Goal: Transaction & Acquisition: Purchase product/service

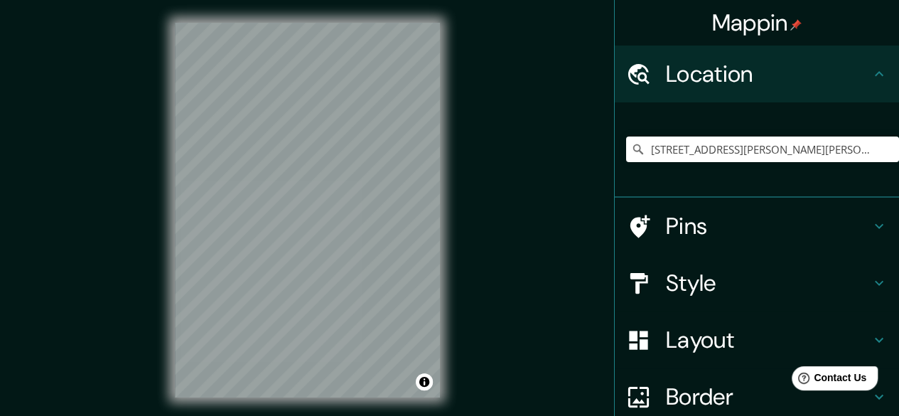
click at [752, 150] on input "Calle Efraín González Luna 1970, 44150 Guadalajara, Jalisco, México" at bounding box center [762, 149] width 273 height 26
type input "<svg id="Capa_1" data-name="Capa 1" xmlns="http://www.w3.org/2000/svg" viewBox=…"
type input "e"
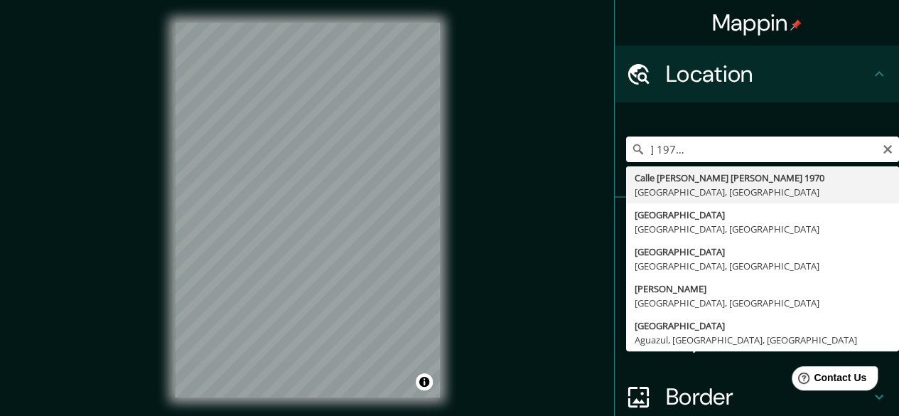
click at [784, 149] on input "Calle Efraín González Luna 1970, Col Americana, Americana, 44150 Guadalajara, J…" at bounding box center [762, 149] width 273 height 26
type input "Calle Efraín González Luna 1970, 44150 Guadalajara, Jalisco, México"
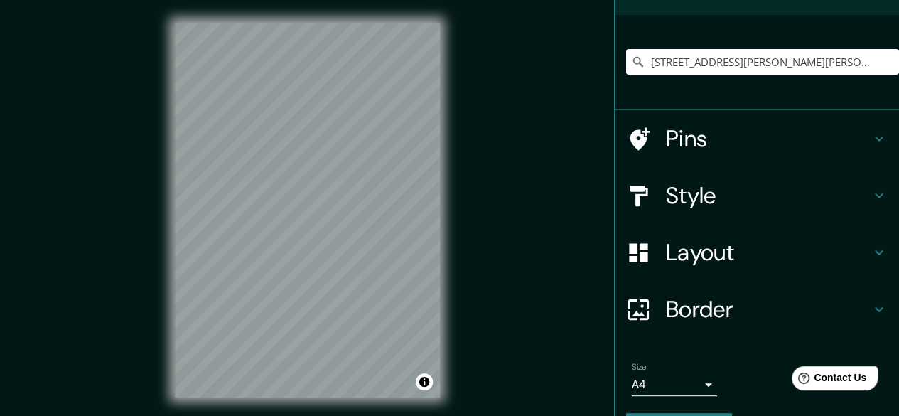
scroll to position [127, 0]
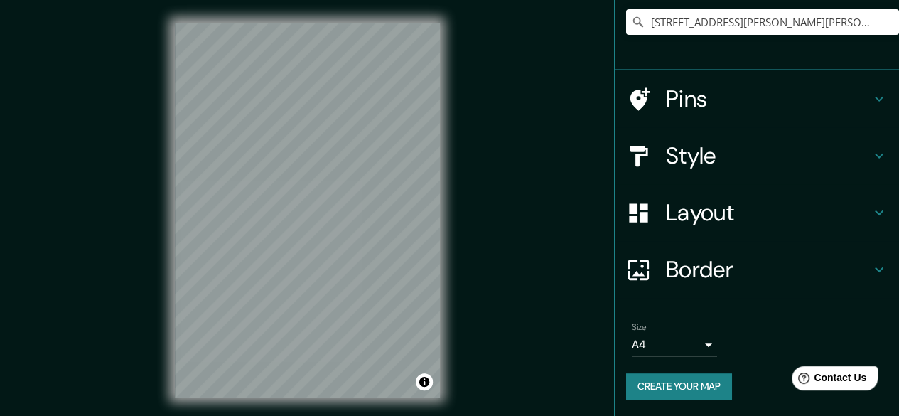
click at [701, 269] on h4 "Border" at bounding box center [768, 269] width 205 height 28
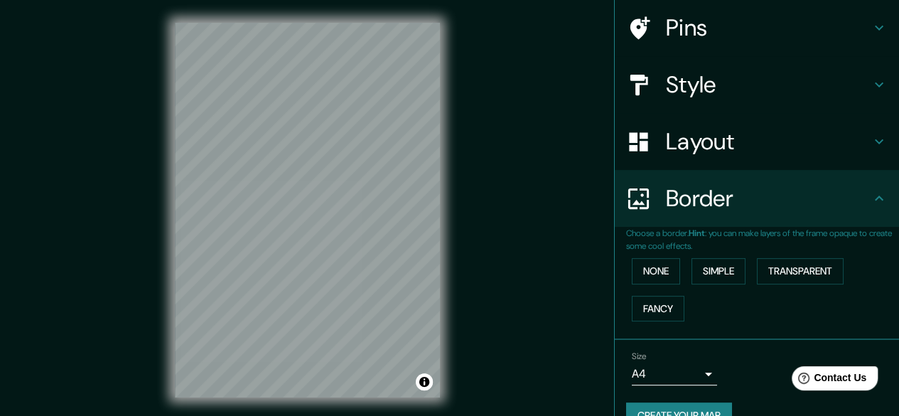
click at [729, 158] on div "Layout" at bounding box center [757, 141] width 284 height 57
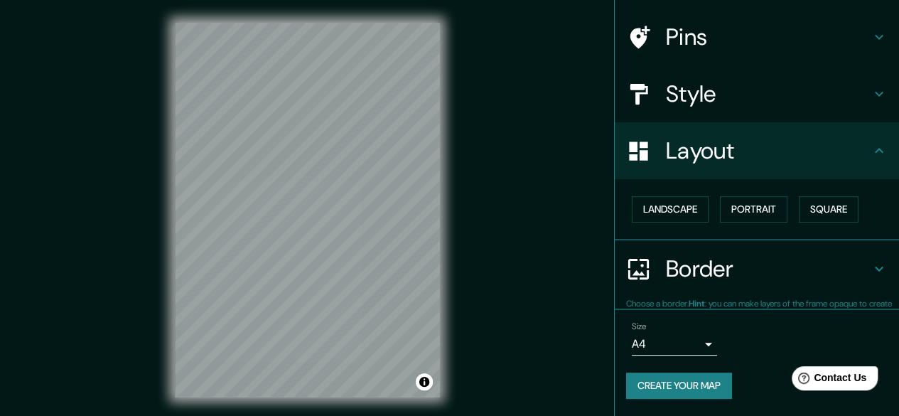
scroll to position [94, 0]
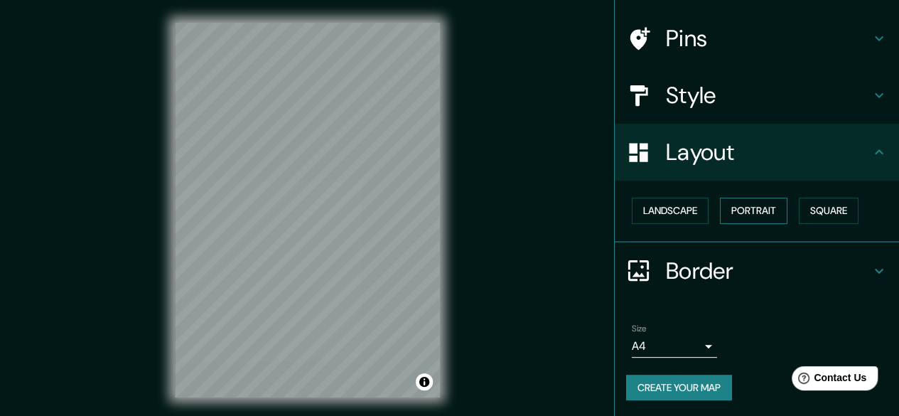
click at [729, 208] on button "Portrait" at bounding box center [754, 211] width 68 height 26
click at [770, 208] on button "Portrait" at bounding box center [754, 211] width 68 height 26
click at [720, 204] on button "Portrait" at bounding box center [754, 211] width 68 height 26
click at [677, 215] on button "Landscape" at bounding box center [670, 211] width 77 height 26
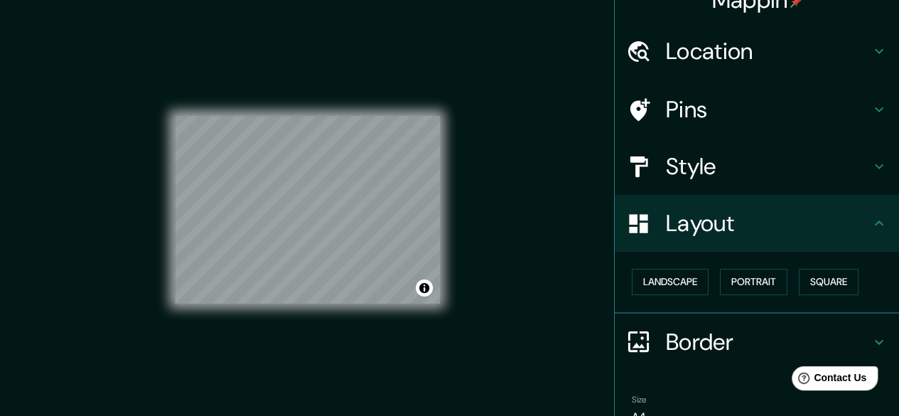
scroll to position [0, 0]
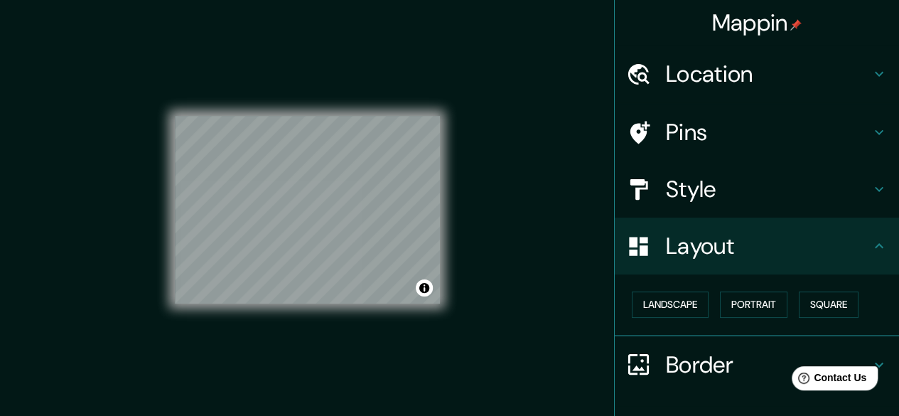
click at [296, 47] on div "© Mapbox © OpenStreetMap Improve this map" at bounding box center [307, 210] width 265 height 375
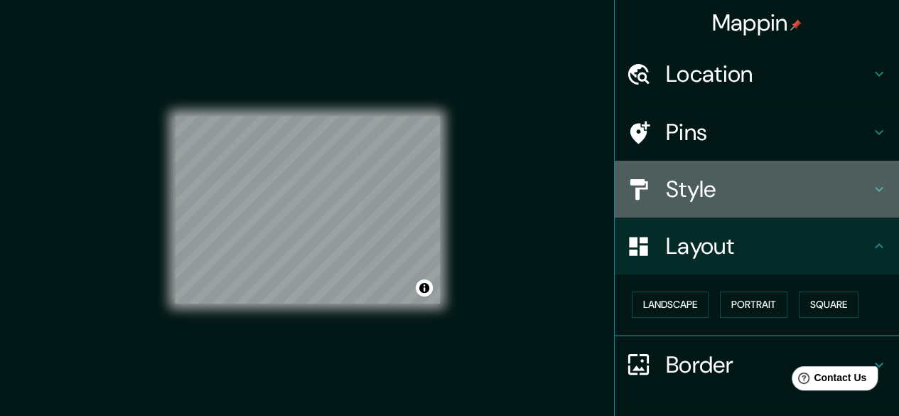
click at [794, 200] on h4 "Style" at bounding box center [768, 189] width 205 height 28
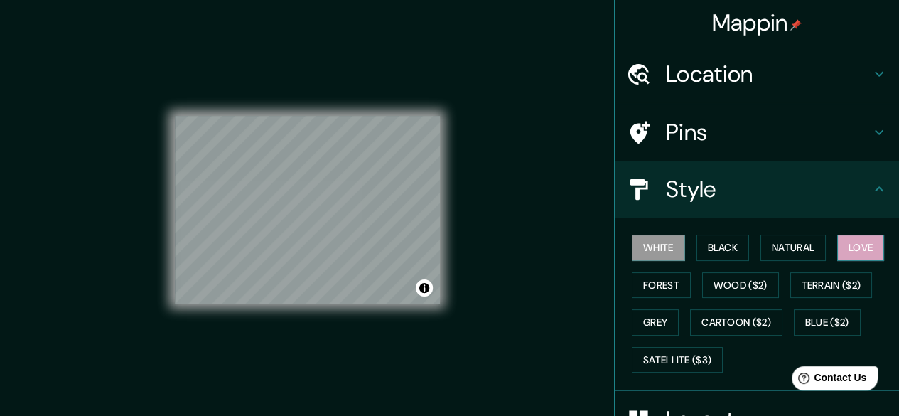
click at [850, 247] on button "Love" at bounding box center [860, 248] width 47 height 26
click at [786, 242] on button "Natural" at bounding box center [793, 248] width 65 height 26
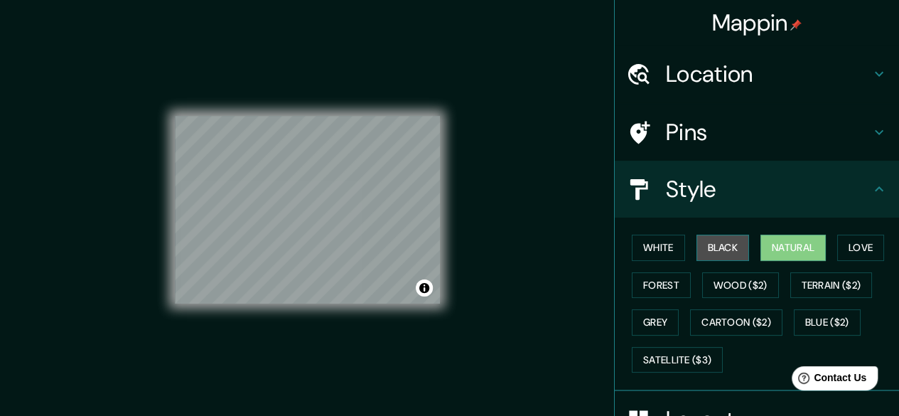
click at [724, 242] on button "Black" at bounding box center [723, 248] width 53 height 26
click at [824, 252] on div "White Black Natural Love Forest Wood ($2) Terrain ($2) Grey Cartoon ($2) Blue (…" at bounding box center [762, 303] width 273 height 149
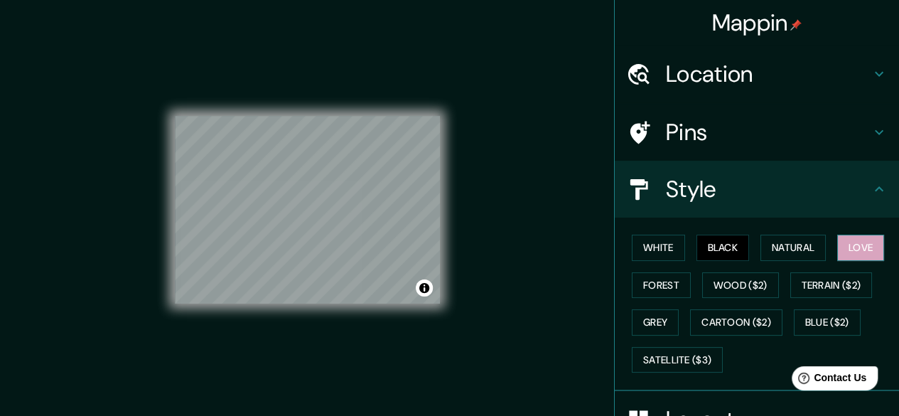
click at [845, 246] on button "Love" at bounding box center [860, 248] width 47 height 26
click at [805, 247] on button "Natural" at bounding box center [793, 248] width 65 height 26
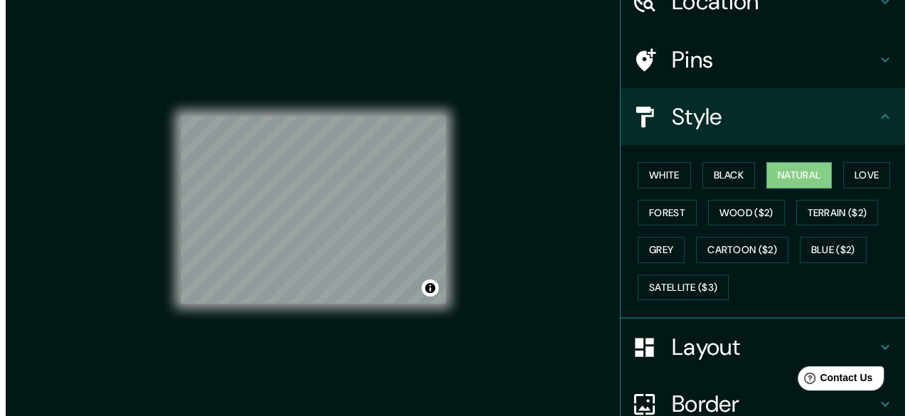
scroll to position [142, 0]
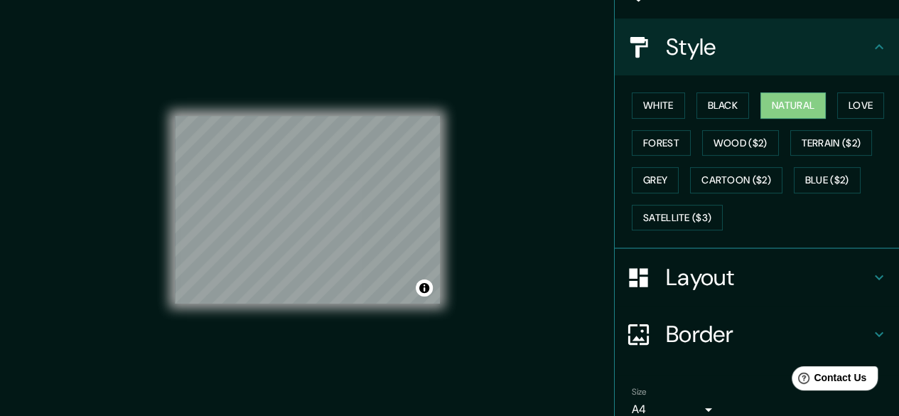
click at [668, 408] on body "Mappin Location Calle Efraín González Luna 1970, 44150 Guadalajara, Jalisco, Mé…" at bounding box center [449, 208] width 899 height 416
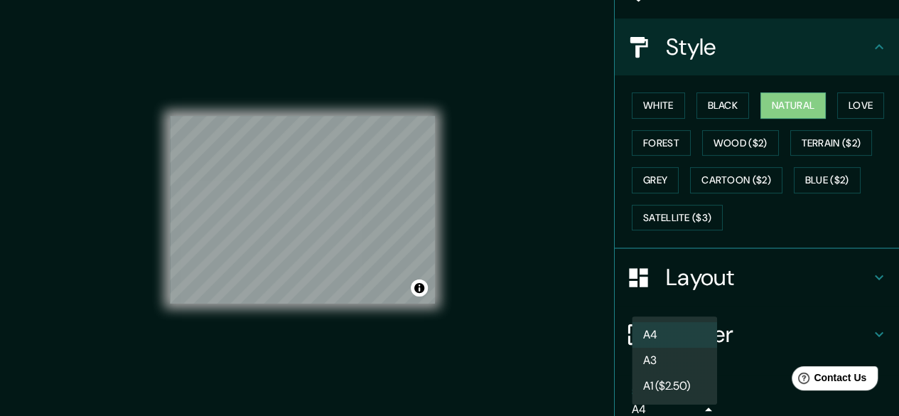
scroll to position [145, 0]
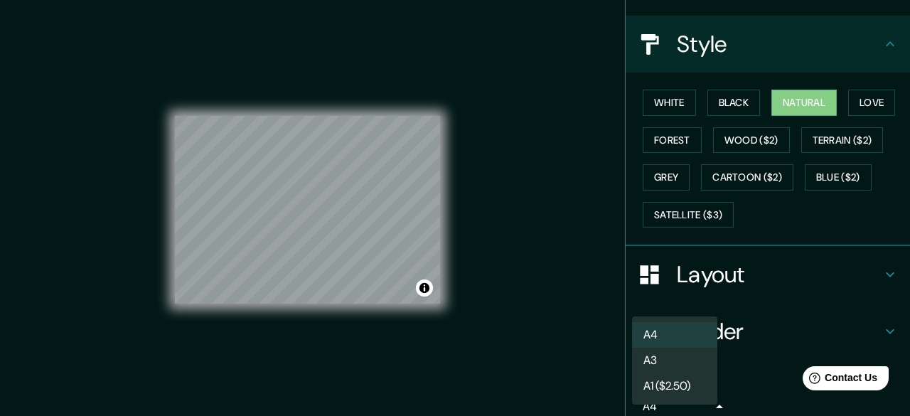
click at [680, 367] on li "A3" at bounding box center [674, 361] width 85 height 26
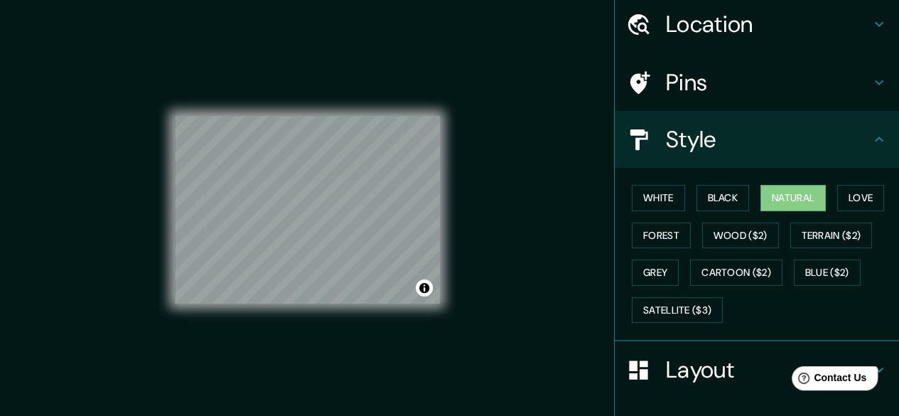
scroll to position [3, 0]
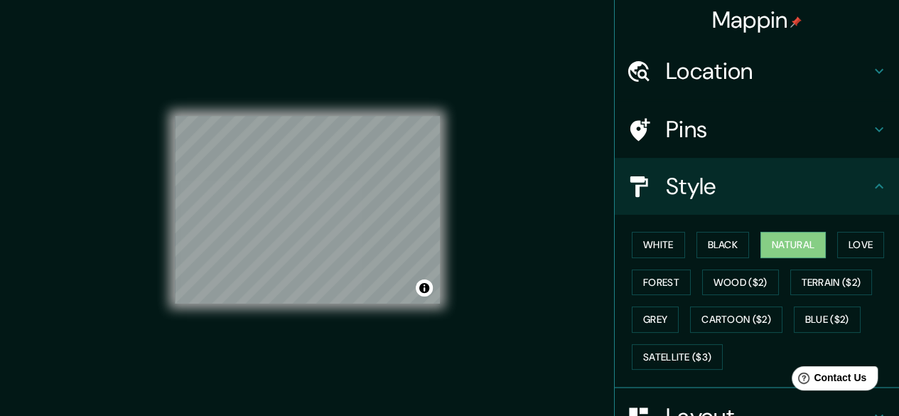
click at [737, 117] on h4 "Pins" at bounding box center [768, 129] width 205 height 28
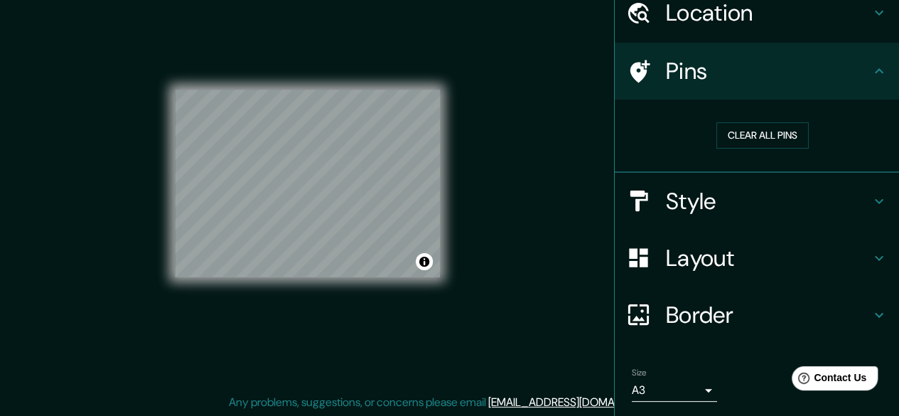
scroll to position [105, 0]
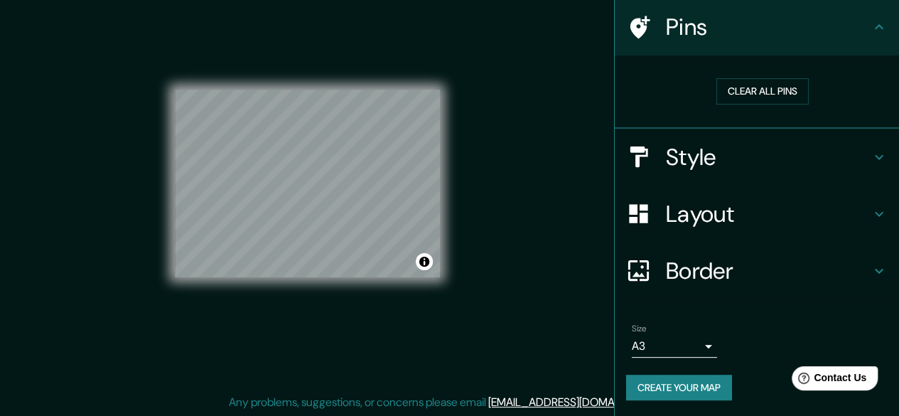
click at [680, 393] on button "Create your map" at bounding box center [679, 388] width 106 height 26
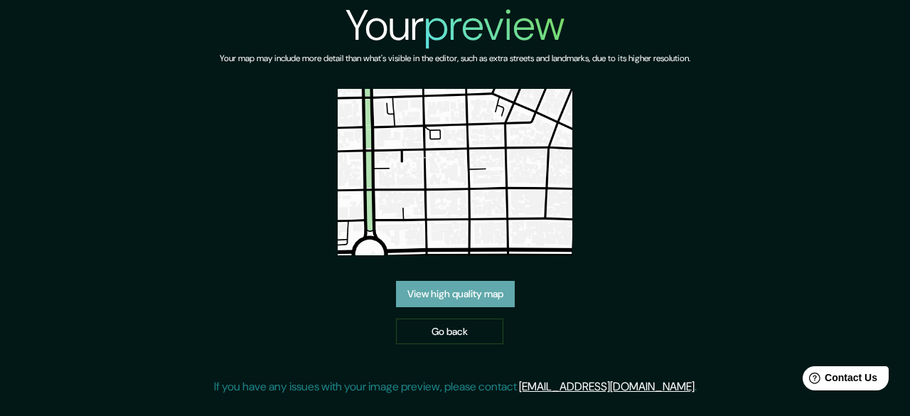
click at [488, 292] on link "View high quality map" at bounding box center [455, 294] width 119 height 26
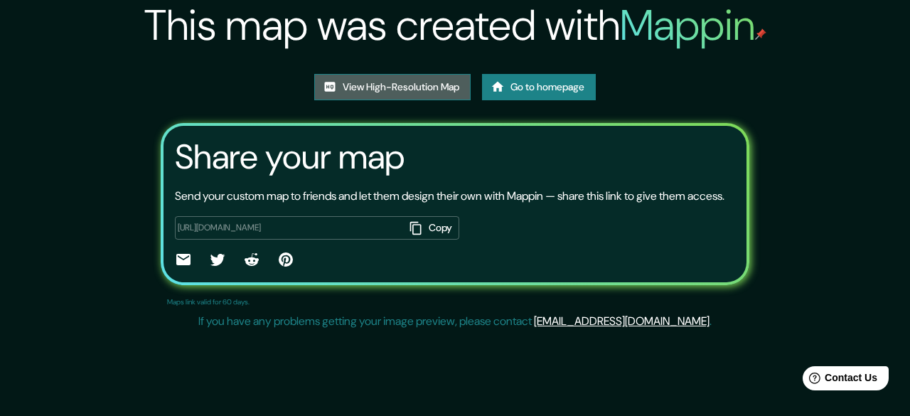
click at [422, 93] on link "View High-Resolution Map" at bounding box center [392, 87] width 156 height 26
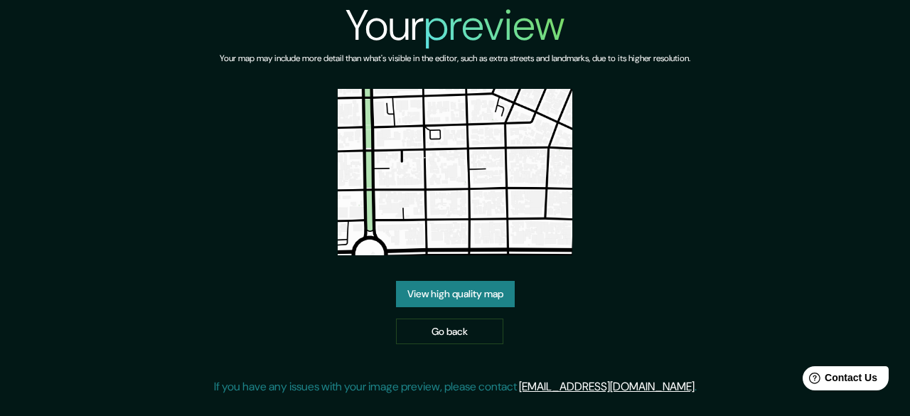
click at [442, 297] on link "View high quality map" at bounding box center [455, 294] width 119 height 26
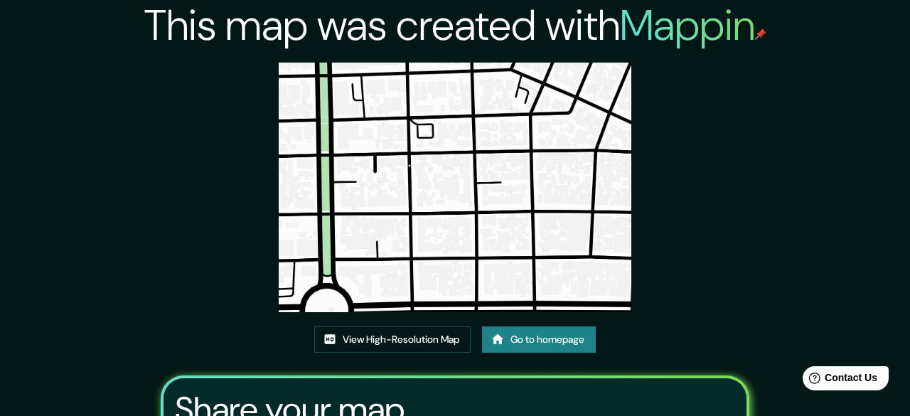
click at [359, 390] on h3 "Share your map" at bounding box center [290, 410] width 230 height 40
drag, startPoint x: 580, startPoint y: 143, endPoint x: 582, endPoint y: 151, distance: 7.9
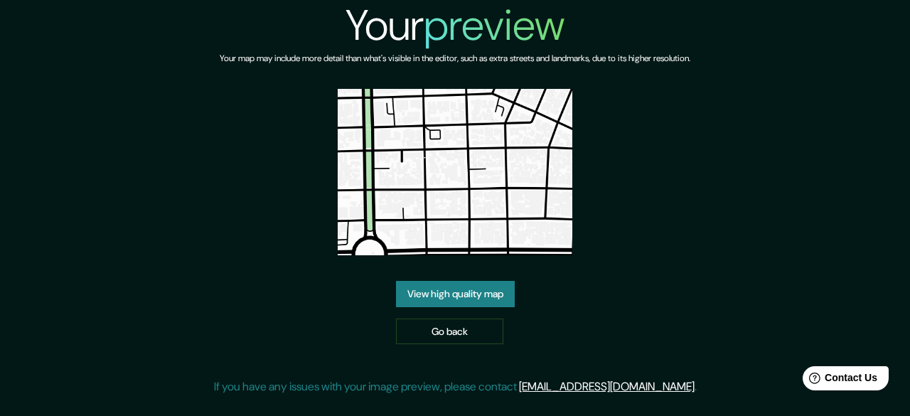
click at [476, 289] on link "View high quality map" at bounding box center [455, 294] width 119 height 26
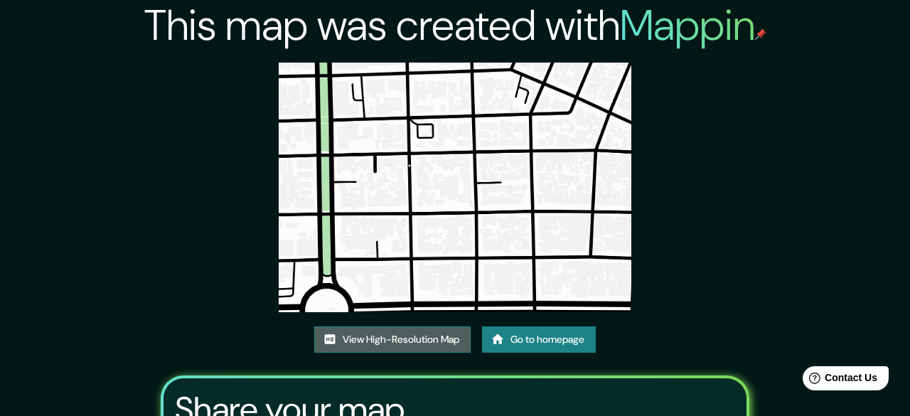
click at [333, 326] on link "View High-Resolution Map" at bounding box center [392, 339] width 156 height 26
